Goal: Find specific page/section: Find specific page/section

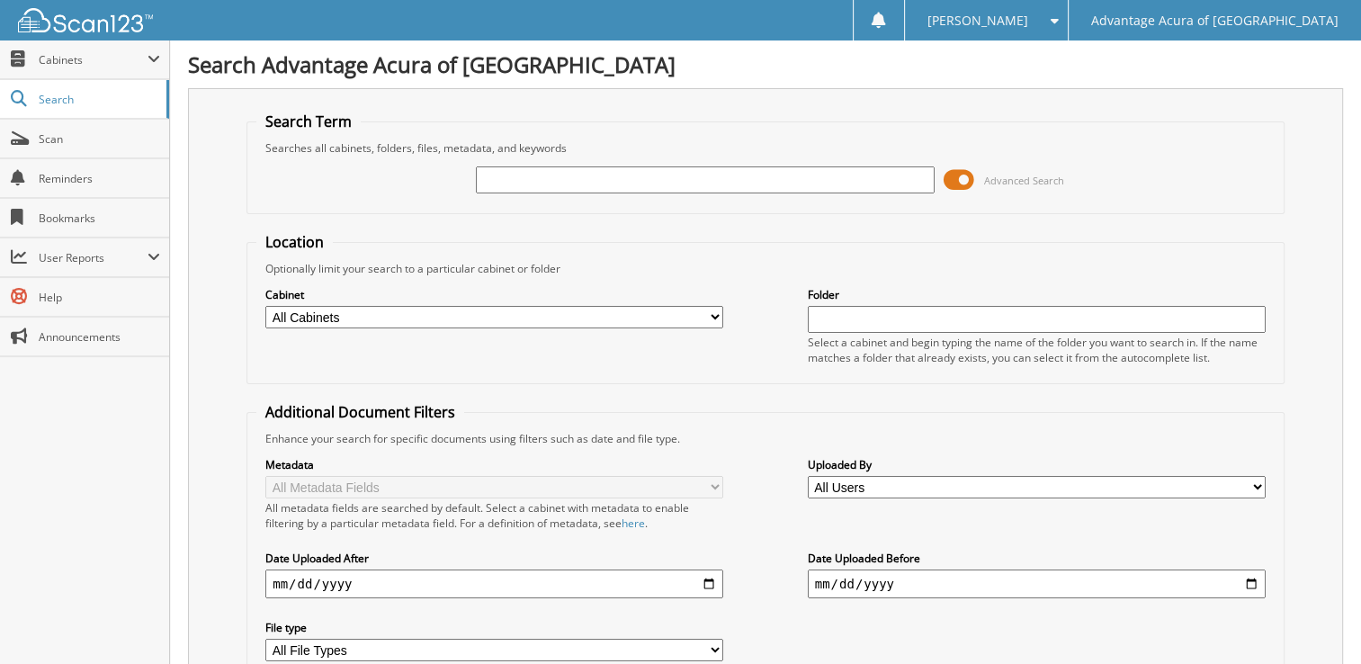
click at [506, 172] on input "text" at bounding box center [705, 179] width 458 height 27
type input "29753"
click at [965, 179] on span at bounding box center [959, 179] width 31 height 27
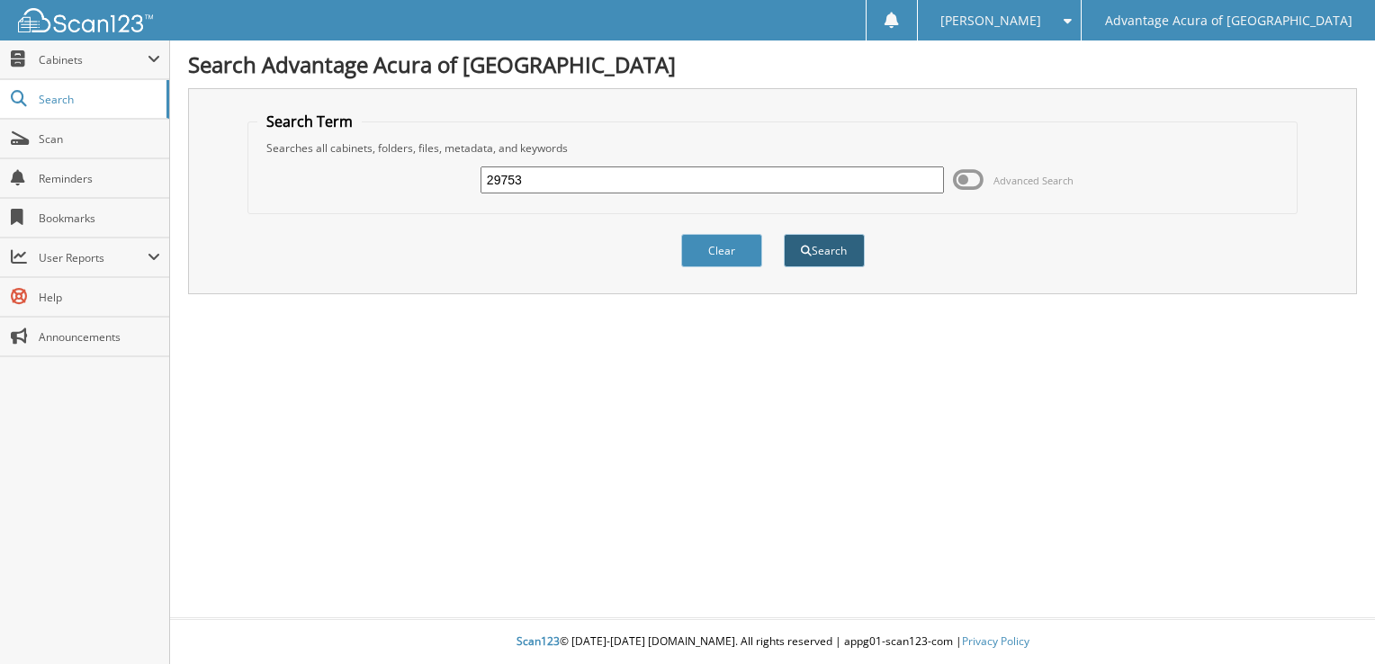
click at [820, 242] on button "Search" at bounding box center [824, 250] width 81 height 33
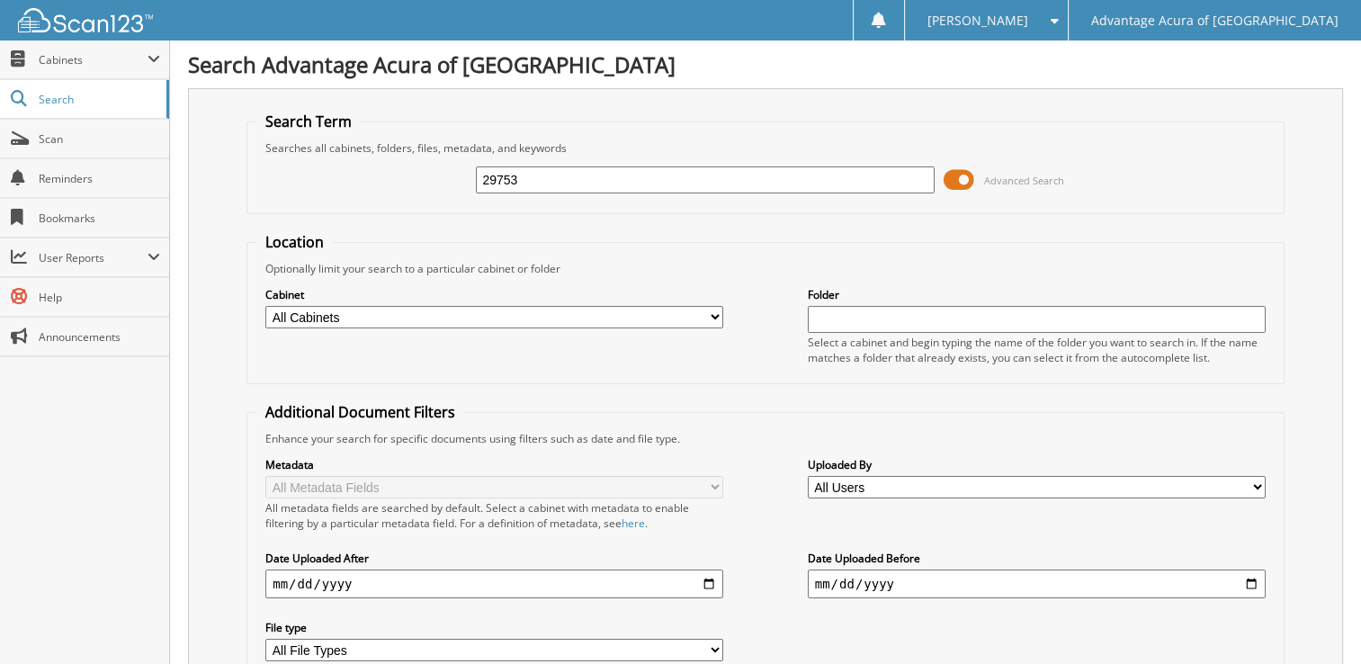
click at [959, 171] on span at bounding box center [959, 179] width 31 height 27
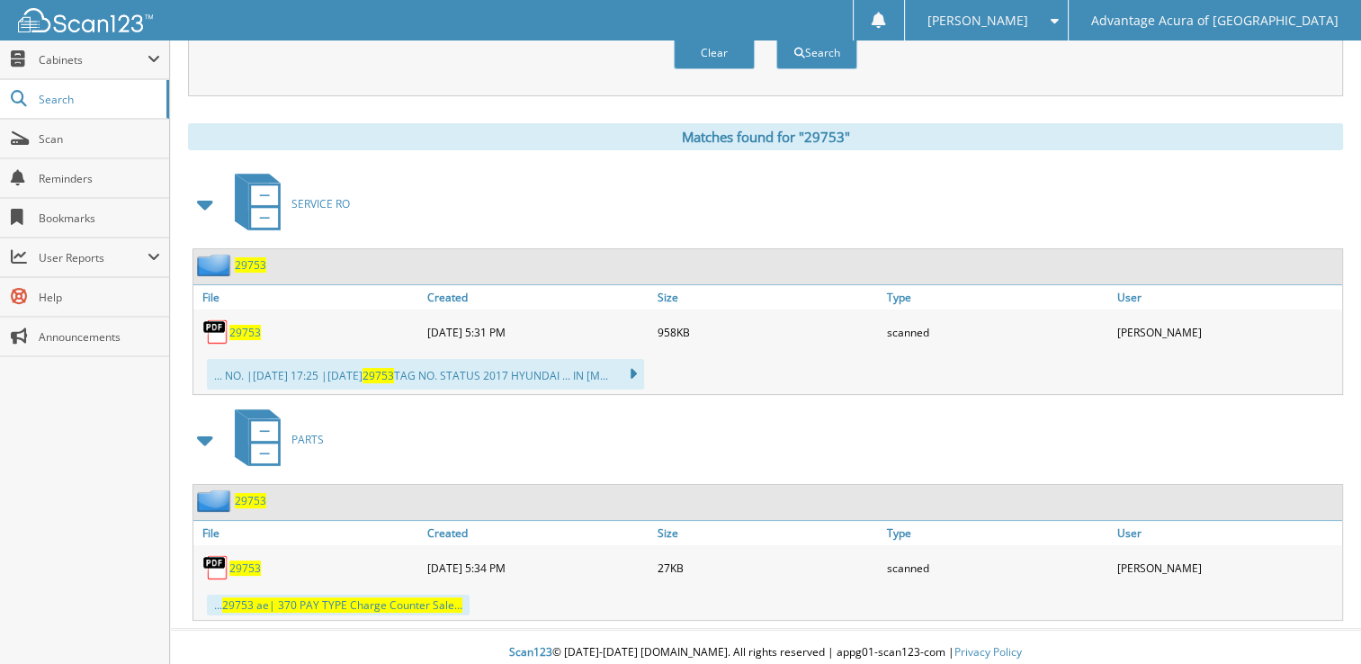
scroll to position [198, 0]
click at [255, 560] on span "29753" at bounding box center [244, 567] width 31 height 15
